Goal: Information Seeking & Learning: Learn about a topic

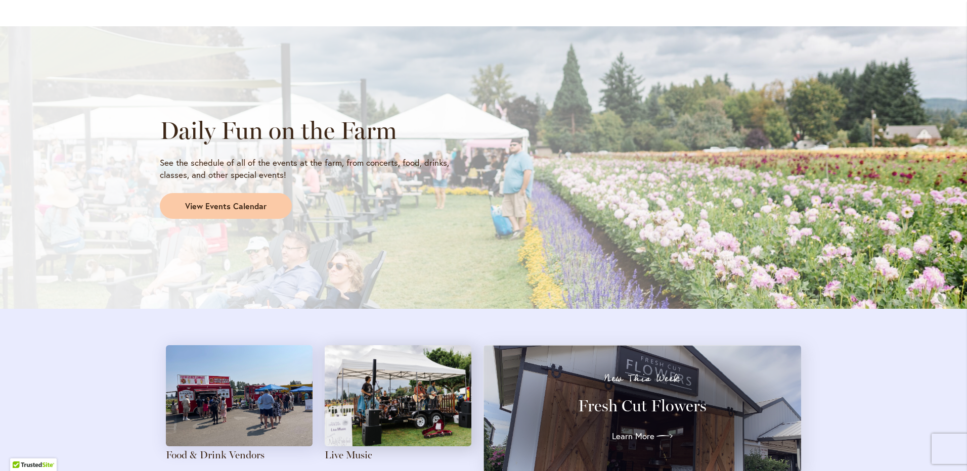
scroll to position [758, 0]
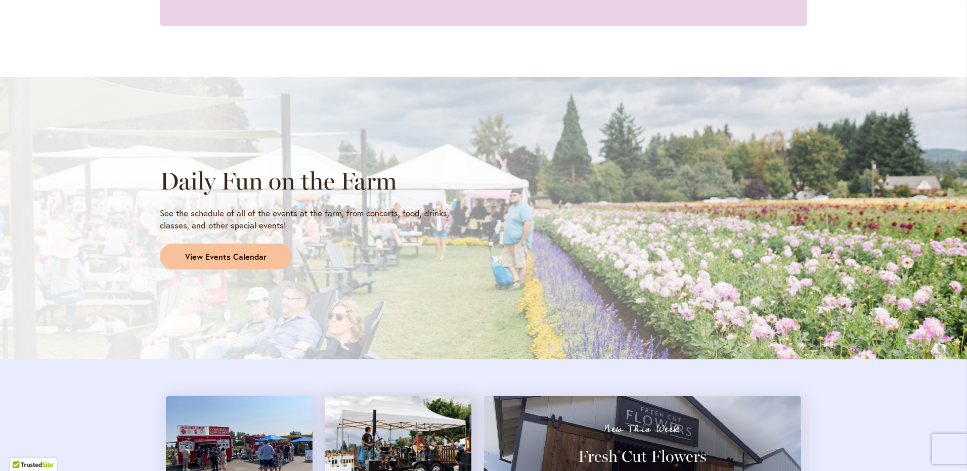
click at [259, 254] on span "View Events Calendar" at bounding box center [225, 257] width 81 height 12
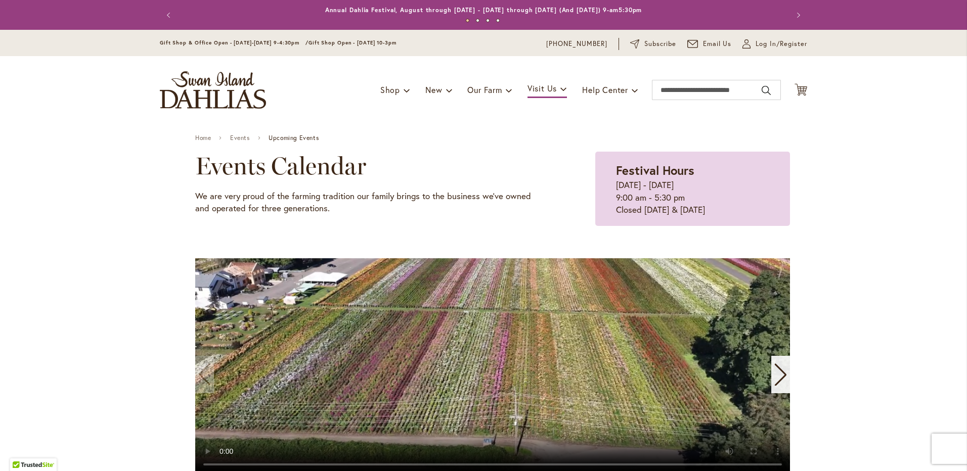
scroll to position [51, 0]
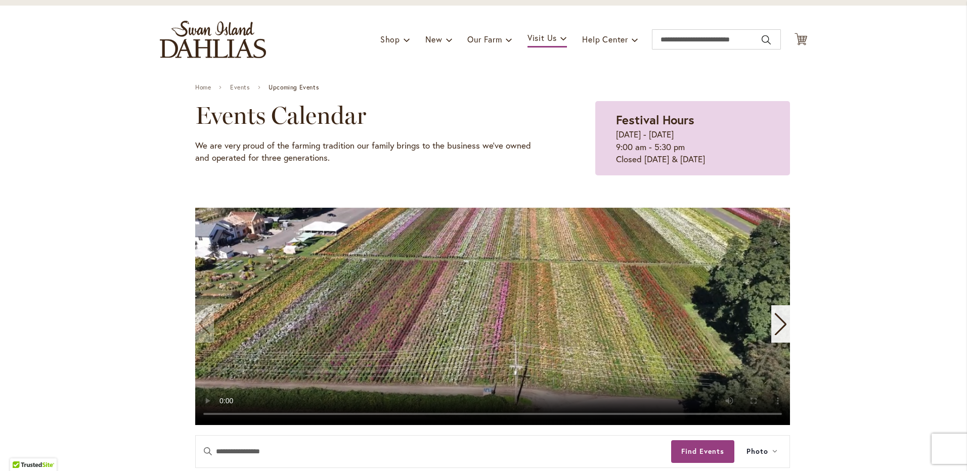
click at [781, 326] on icon "Next slide" at bounding box center [781, 324] width 12 height 22
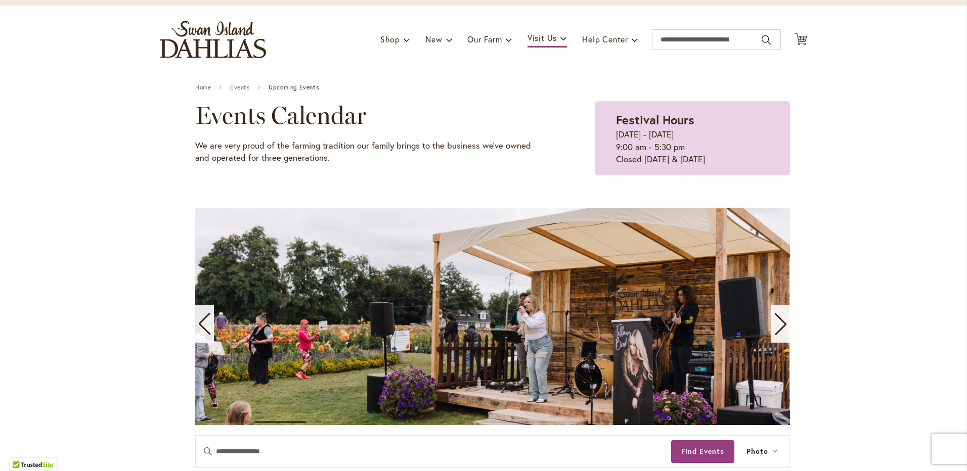
click at [781, 326] on icon "Next slide" at bounding box center [781, 324] width 12 height 22
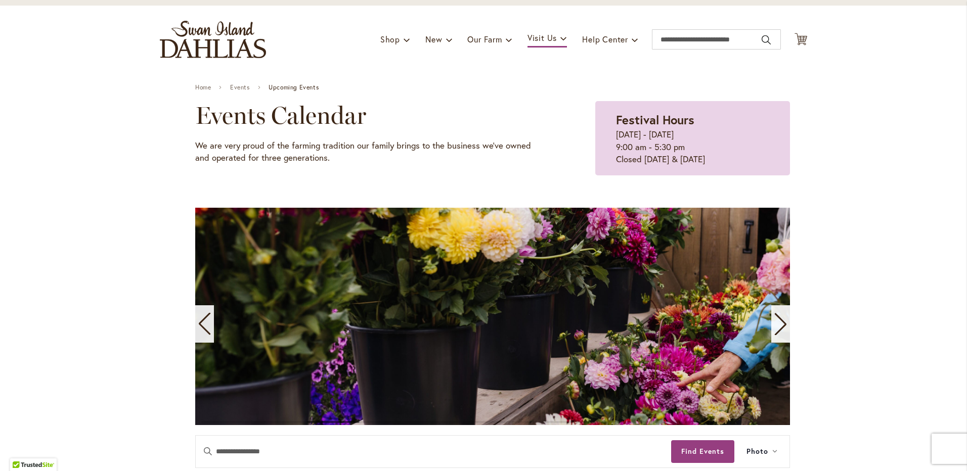
click at [781, 326] on icon "Next slide" at bounding box center [781, 324] width 12 height 22
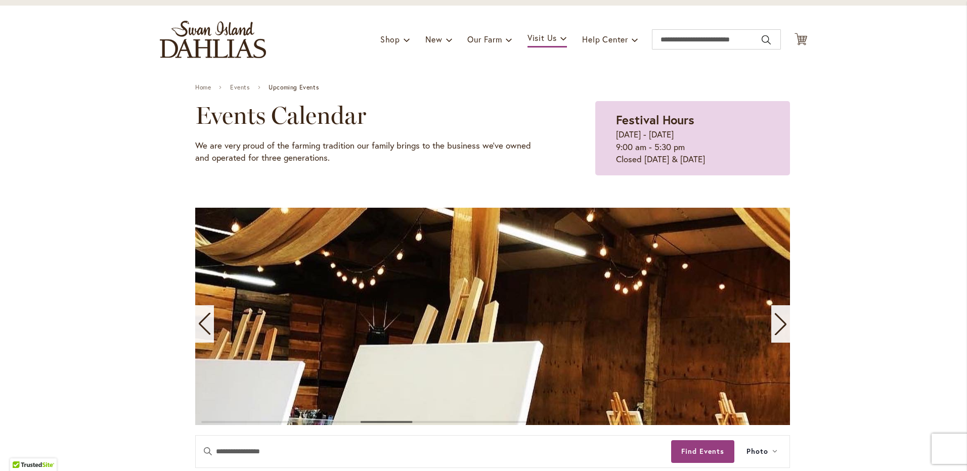
click at [781, 326] on icon "Next slide" at bounding box center [781, 324] width 12 height 22
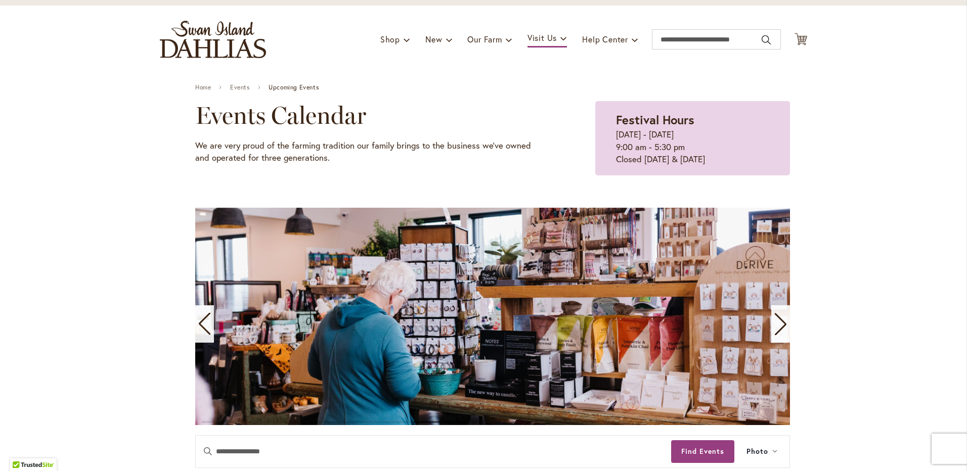
click at [781, 326] on icon "Next slide" at bounding box center [781, 324] width 12 height 22
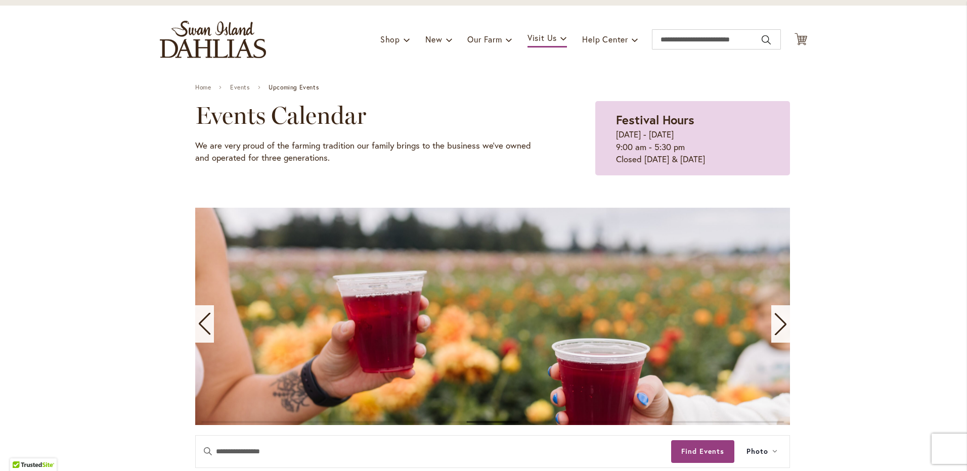
click at [777, 328] on icon "Next slide" at bounding box center [781, 324] width 14 height 22
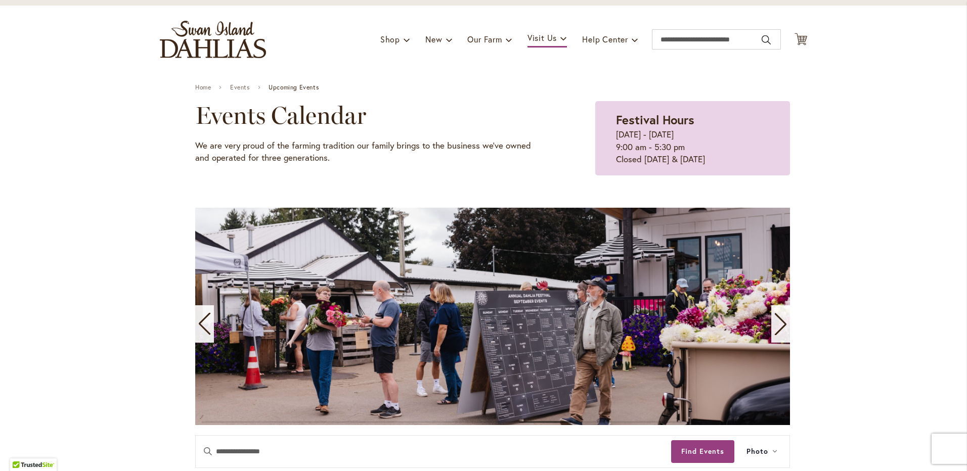
click at [777, 328] on icon "Next slide" at bounding box center [781, 324] width 14 height 22
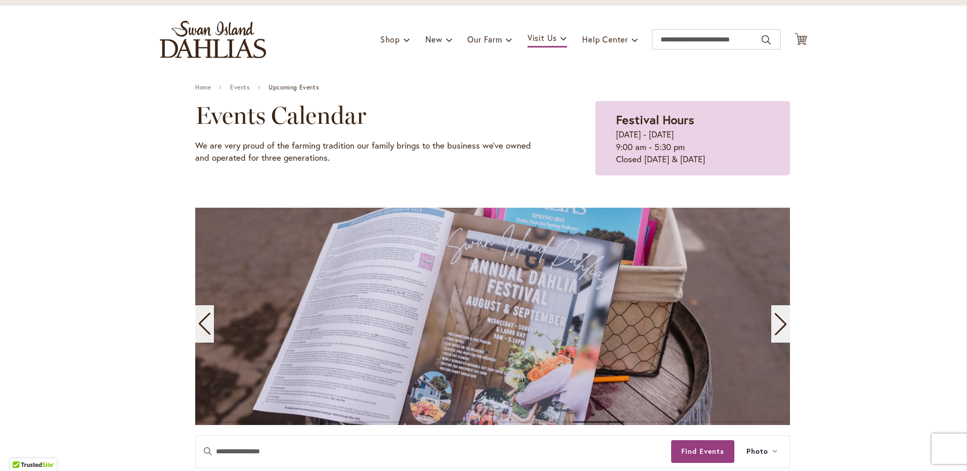
click at [777, 328] on icon "Next slide" at bounding box center [781, 324] width 14 height 22
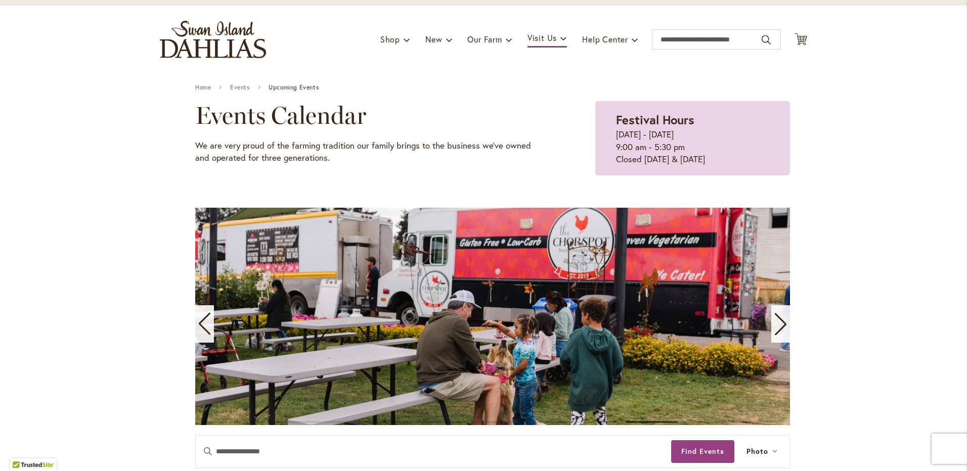
click at [777, 328] on icon "Next slide" at bounding box center [781, 324] width 14 height 22
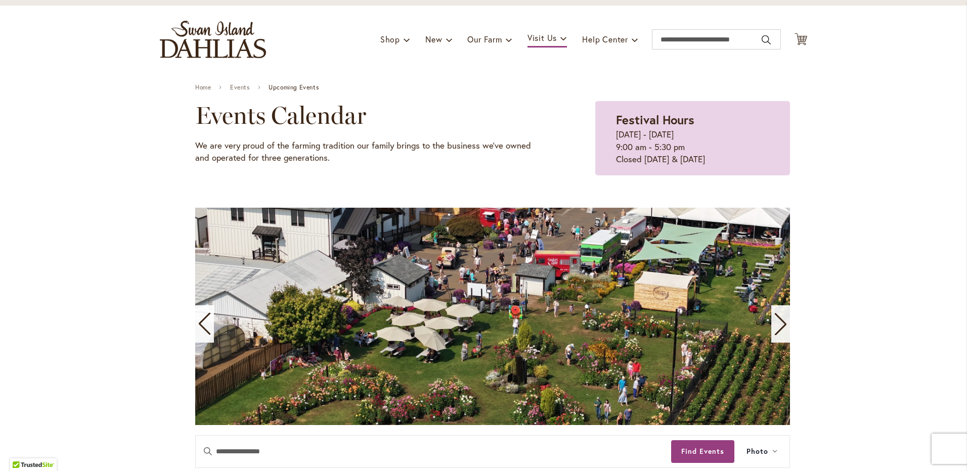
click at [777, 328] on icon "Next slide" at bounding box center [781, 324] width 14 height 22
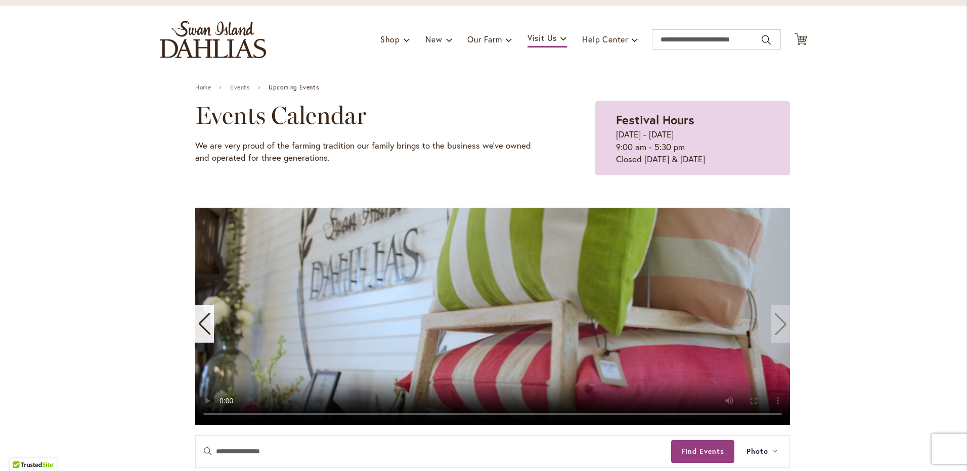
click at [777, 328] on video "11 / 11" at bounding box center [492, 316] width 595 height 217
click at [777, 326] on video "11 / 11" at bounding box center [492, 316] width 595 height 217
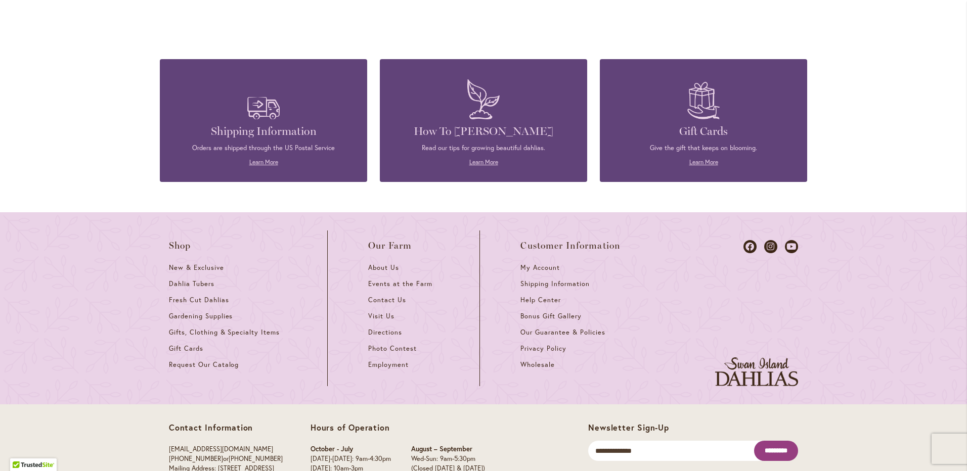
scroll to position [2703, 0]
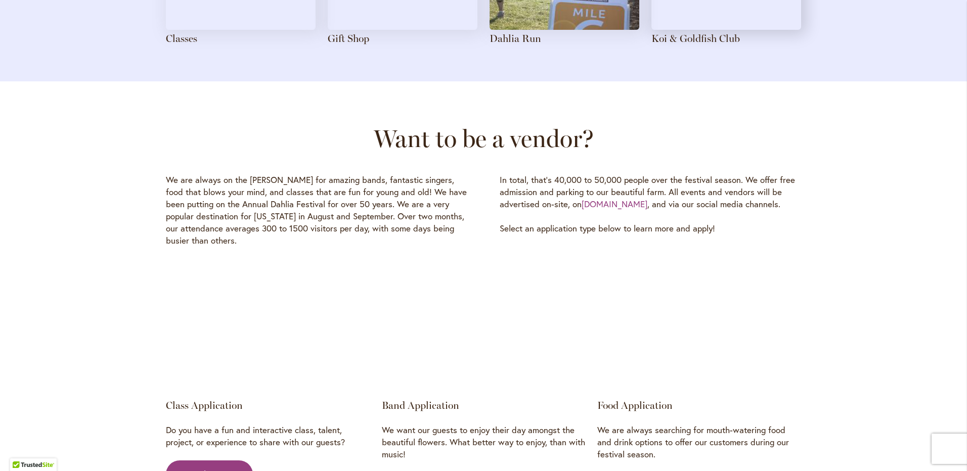
scroll to position [1416, 0]
